Goal: Task Accomplishment & Management: Manage account settings

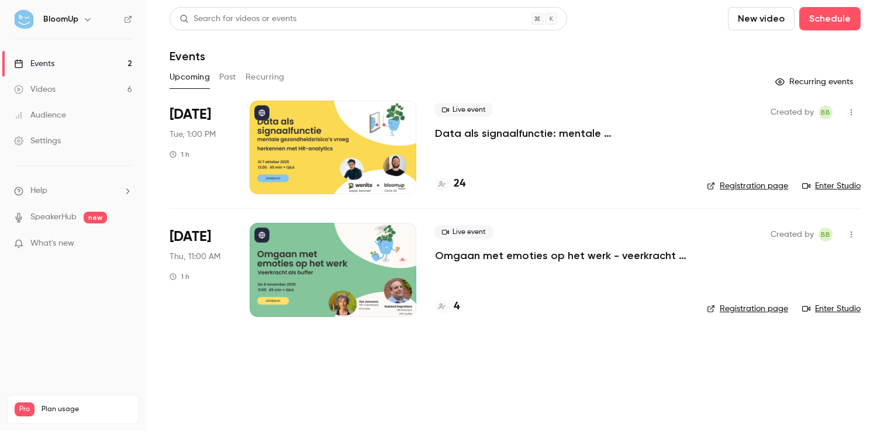
click at [737, 190] on link "Registration page" at bounding box center [747, 186] width 81 height 12
click at [319, 144] on div at bounding box center [333, 148] width 167 height 94
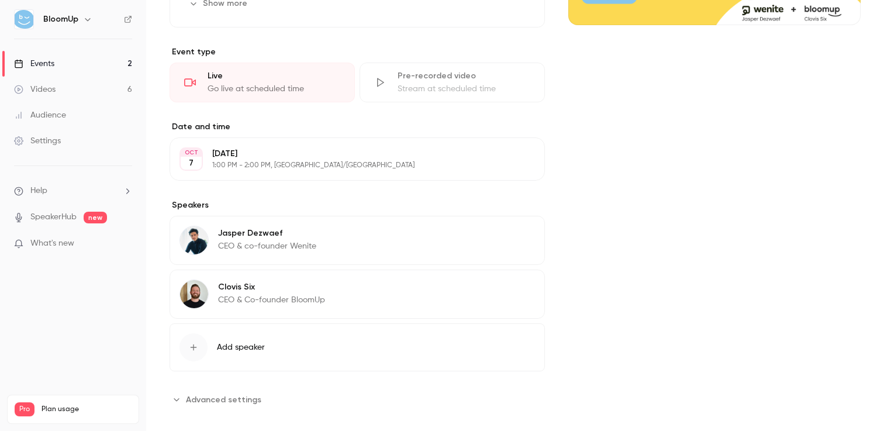
scroll to position [260, 0]
click at [255, 389] on button "Advanced settings" at bounding box center [219, 398] width 99 height 19
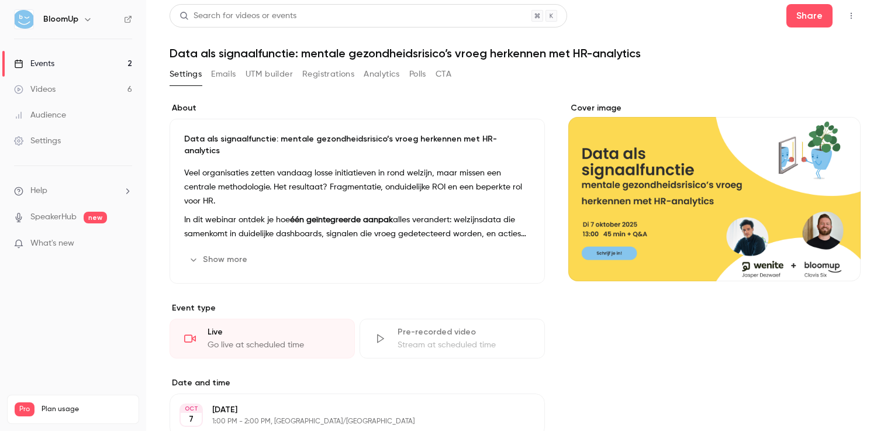
scroll to position [0, 0]
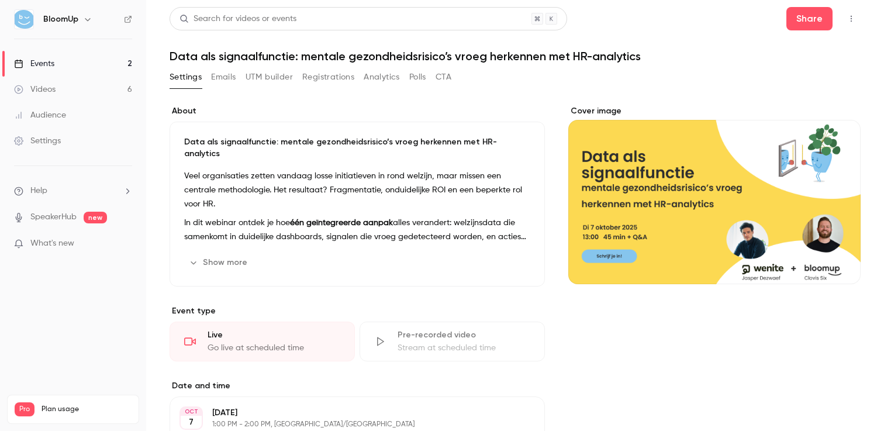
click at [505, 253] on button "Edit" at bounding box center [509, 262] width 43 height 19
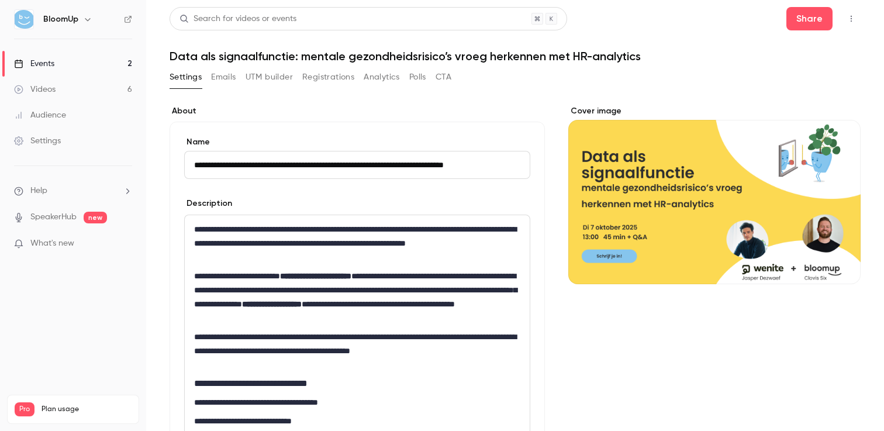
click at [214, 78] on button "Emails" at bounding box center [223, 77] width 25 height 19
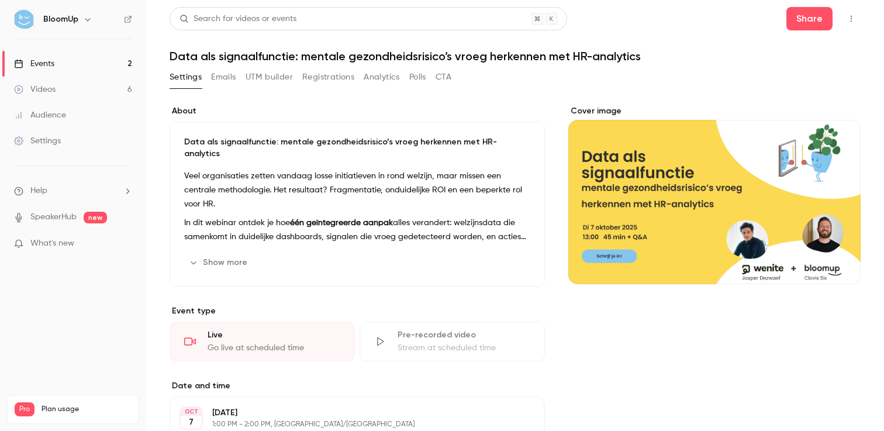
click at [235, 253] on button "Show more" at bounding box center [219, 262] width 70 height 19
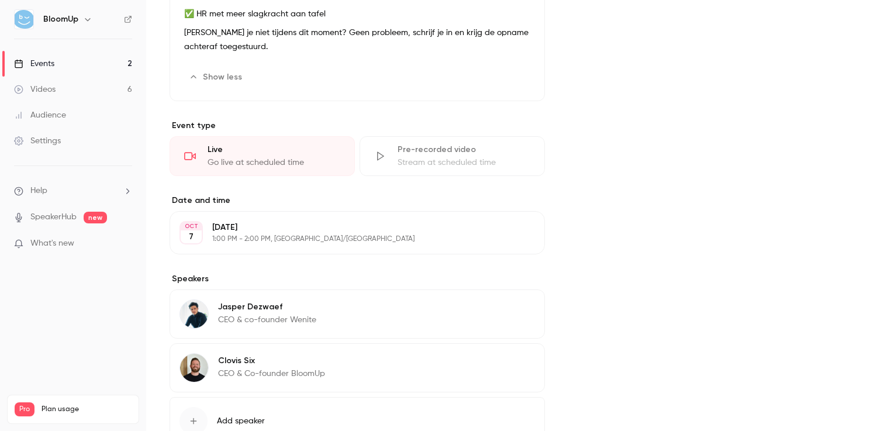
scroll to position [457, 0]
